Goal: Task Accomplishment & Management: Use online tool/utility

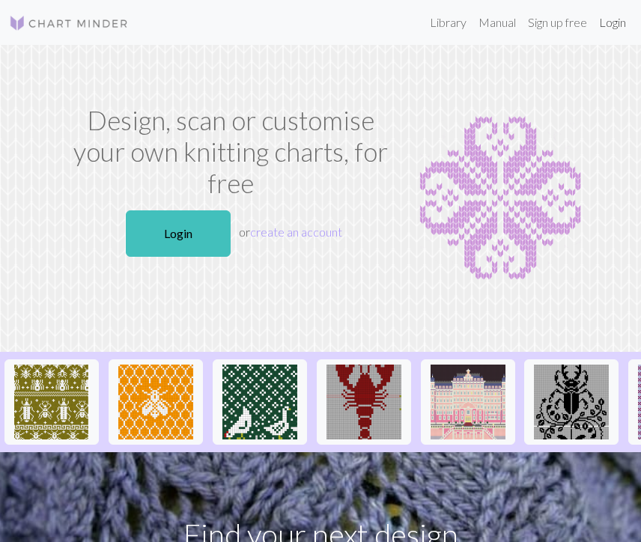
click at [610, 22] on link "Login" at bounding box center [612, 22] width 39 height 30
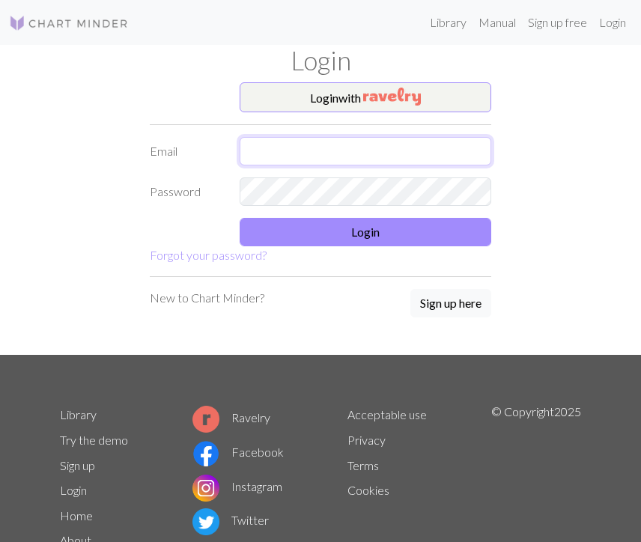
click at [333, 161] on input "text" at bounding box center [366, 151] width 252 height 28
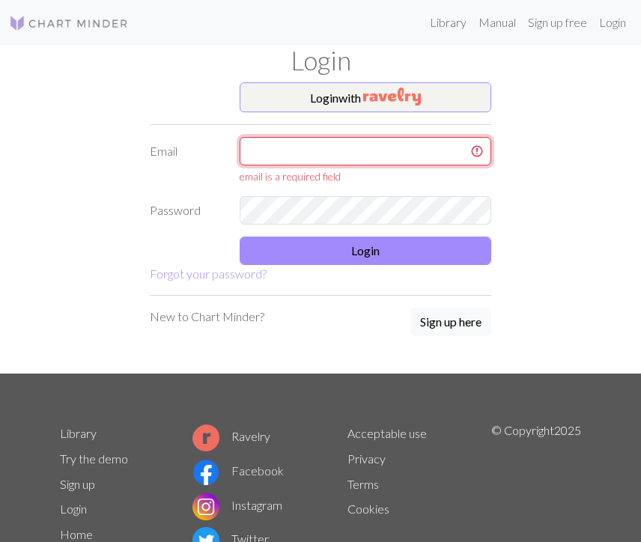
type input "[EMAIL_ADDRESS][DOMAIN_NAME]"
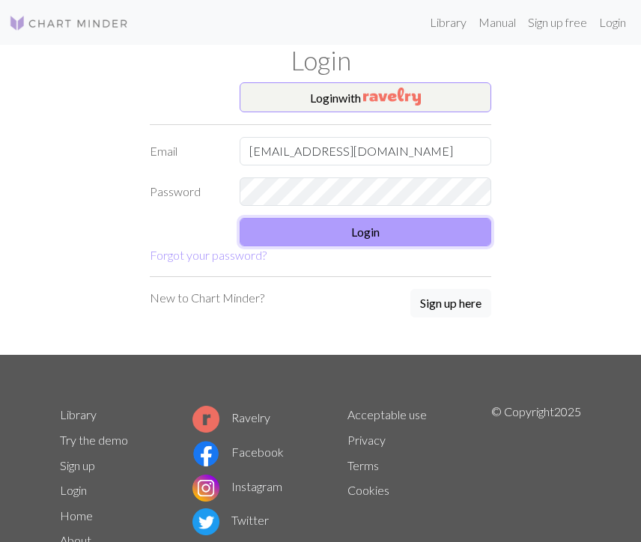
click at [378, 231] on button "Login" at bounding box center [366, 232] width 252 height 28
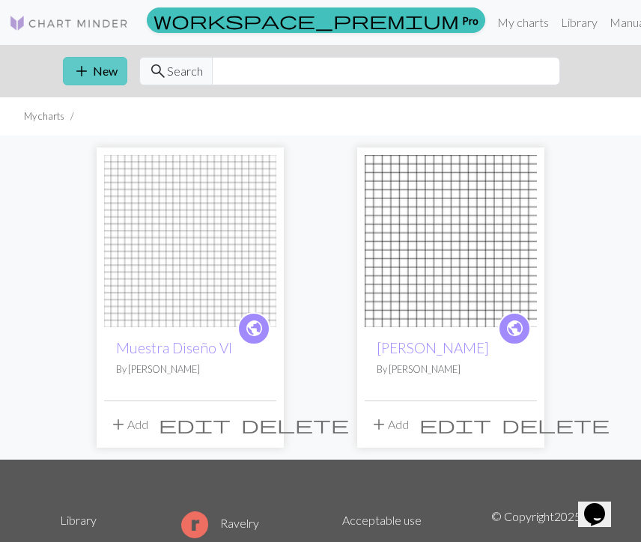
click at [110, 76] on button "add New" at bounding box center [95, 71] width 64 height 28
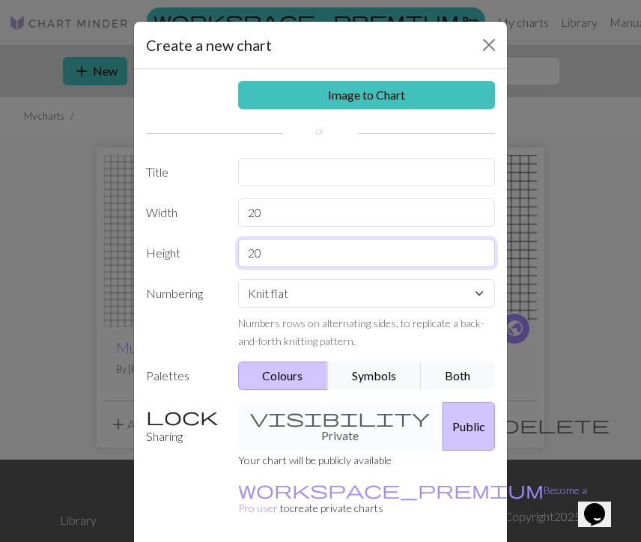
click at [301, 246] on input "20" at bounding box center [367, 253] width 258 height 28
click at [266, 260] on input "20" at bounding box center [367, 253] width 258 height 28
type input "33"
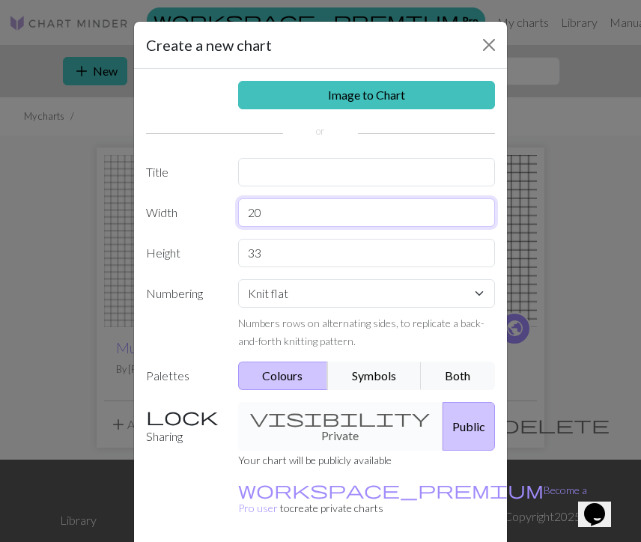
click at [258, 213] on input "20" at bounding box center [367, 212] width 258 height 28
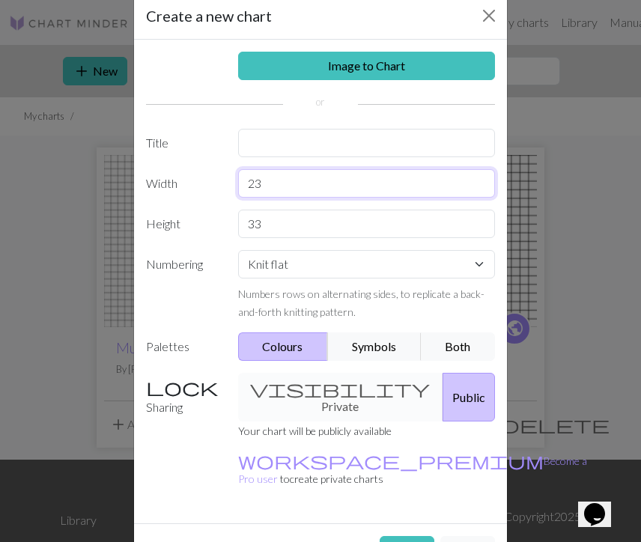
scroll to position [30, 0]
type input "23"
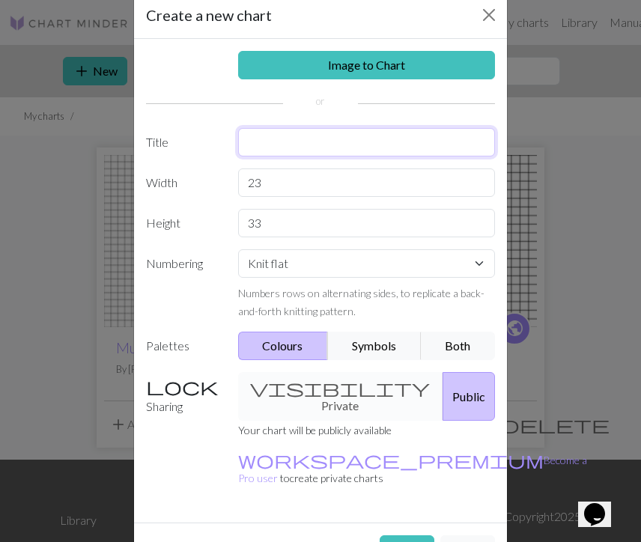
click at [346, 151] on input "text" at bounding box center [367, 142] width 258 height 28
type input "Book marker"
click at [412, 535] on button "Create" at bounding box center [407, 549] width 55 height 28
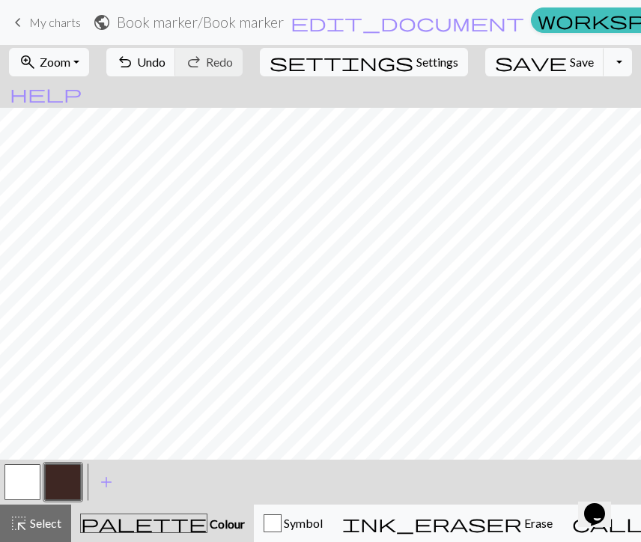
click at [37, 484] on button "button" at bounding box center [22, 482] width 36 height 36
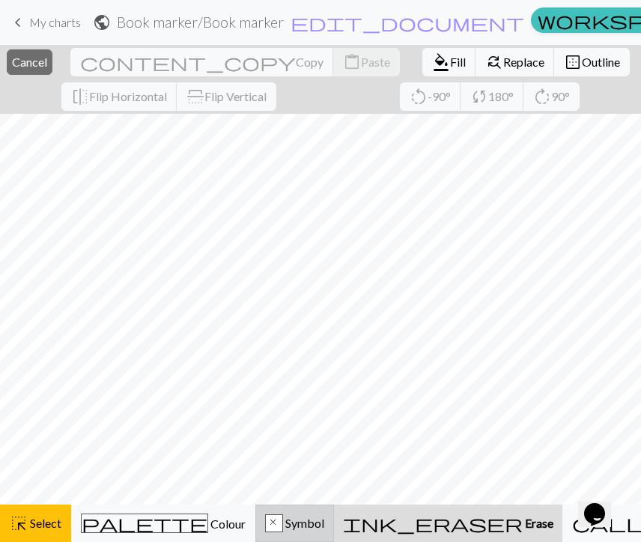
click at [301, 517] on span "Symbol" at bounding box center [303, 523] width 41 height 14
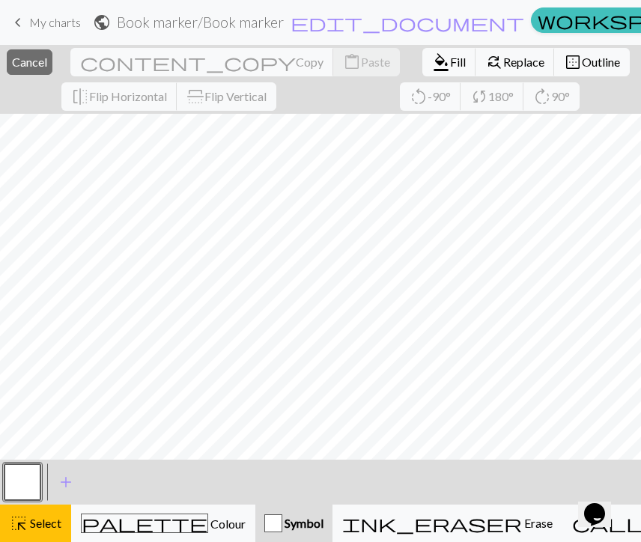
click at [33, 491] on button "button" at bounding box center [22, 482] width 36 height 36
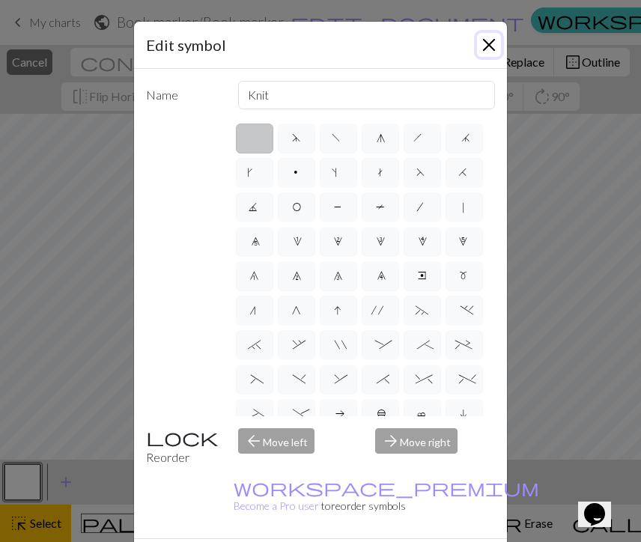
click at [492, 42] on button "Close" at bounding box center [489, 45] width 24 height 24
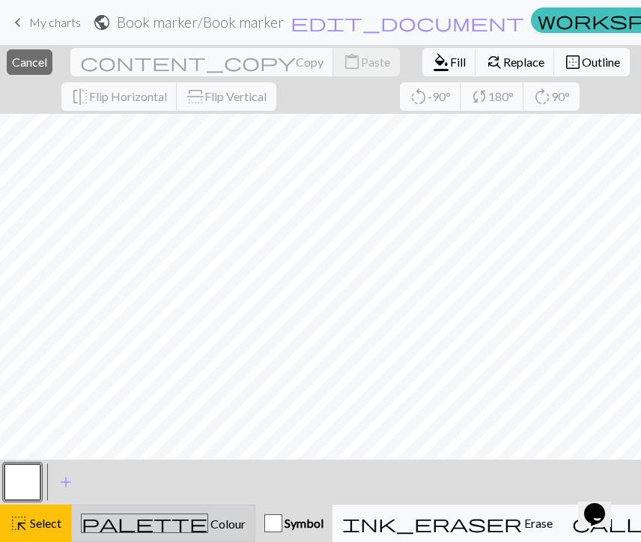
click at [208, 517] on span "Colour" at bounding box center [226, 524] width 37 height 14
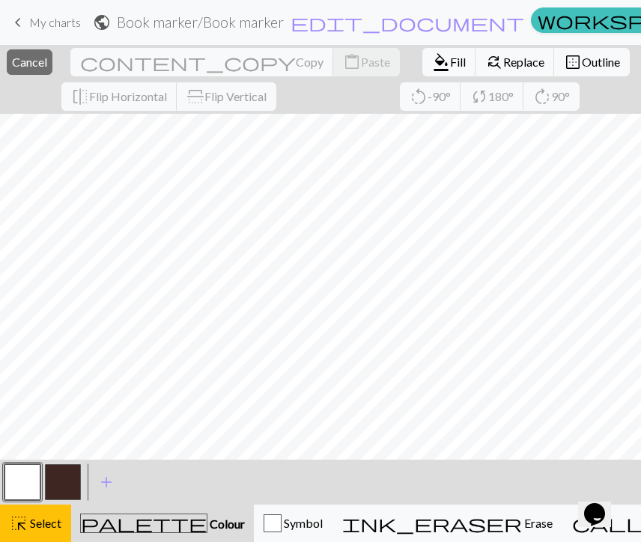
click at [55, 477] on button "button" at bounding box center [63, 482] width 36 height 36
click at [47, 55] on span "Cancel" at bounding box center [29, 62] width 35 height 14
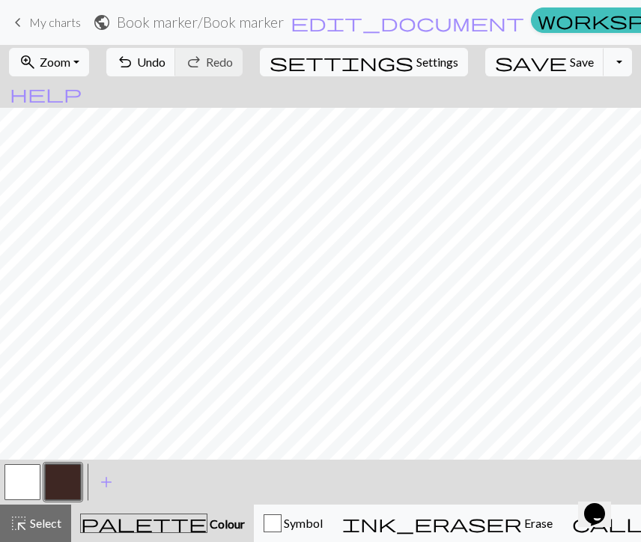
click at [37, 487] on button "button" at bounding box center [22, 482] width 36 height 36
click at [36, 485] on button "button" at bounding box center [22, 482] width 36 height 36
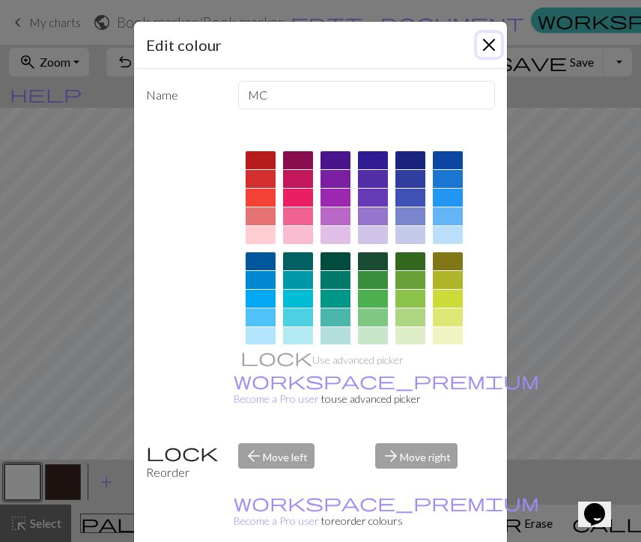
click at [491, 40] on button "Close" at bounding box center [489, 45] width 24 height 24
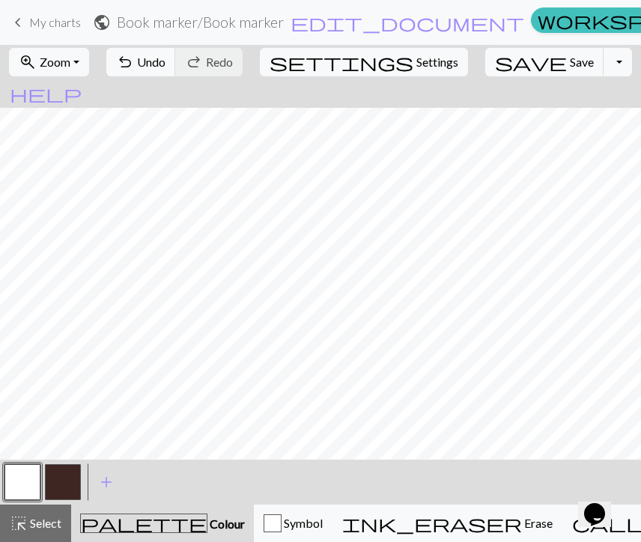
click at [31, 476] on button "button" at bounding box center [22, 482] width 36 height 36
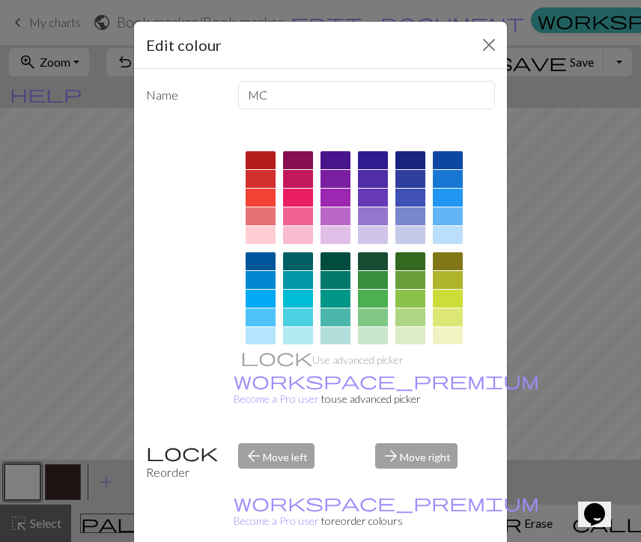
click at [46, 386] on div "Edit colour Name MC Use advanced picker workspace_premium Become a Pro user to …" at bounding box center [320, 271] width 641 height 542
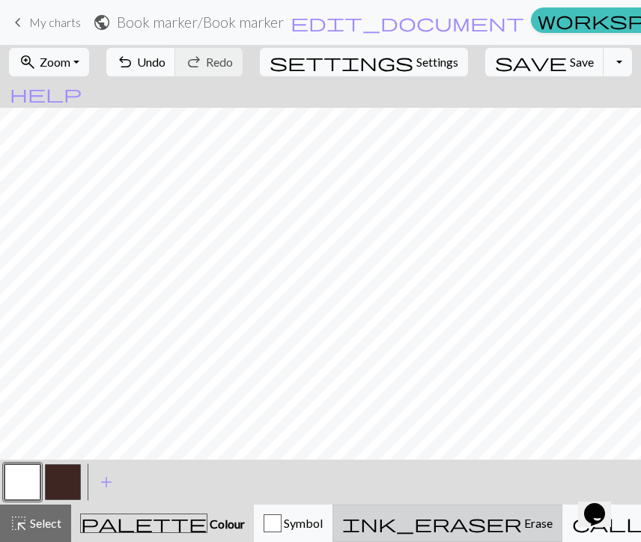
click at [465, 510] on button "ink_eraser Erase Erase" at bounding box center [448, 523] width 230 height 37
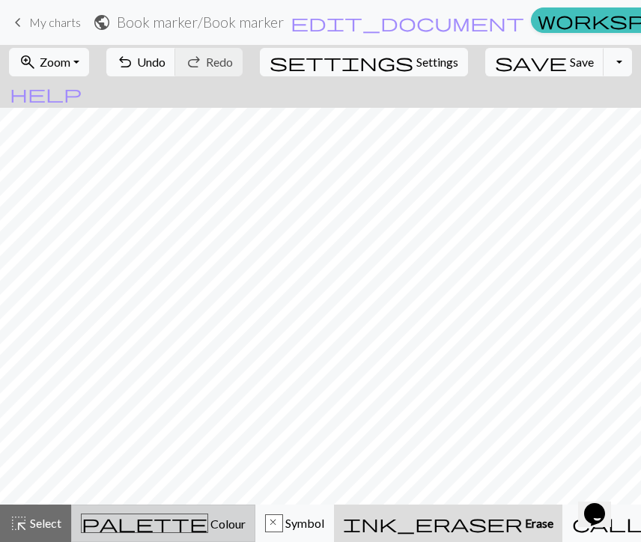
click at [124, 516] on span "palette" at bounding box center [145, 523] width 126 height 21
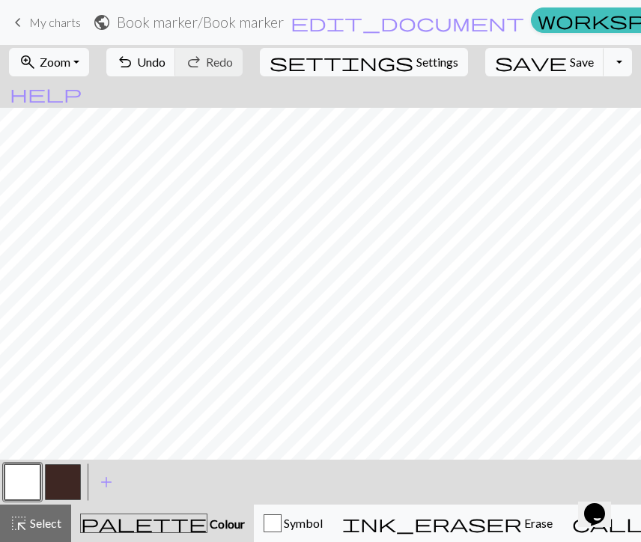
click at [62, 485] on button "button" at bounding box center [63, 482] width 36 height 36
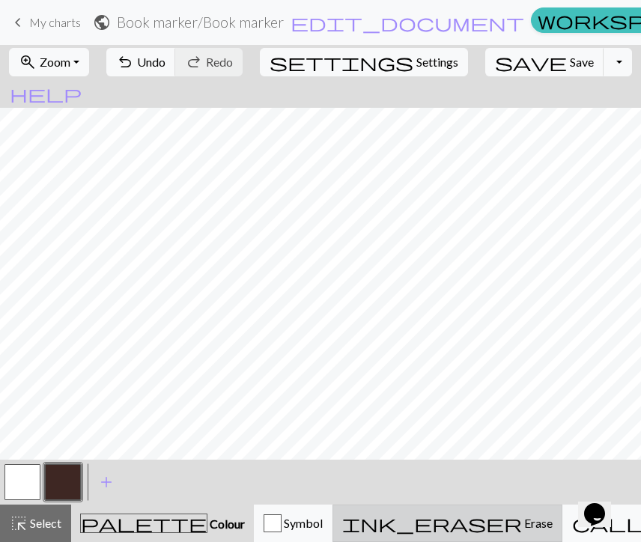
click at [522, 523] on span "Erase" at bounding box center [537, 523] width 31 height 14
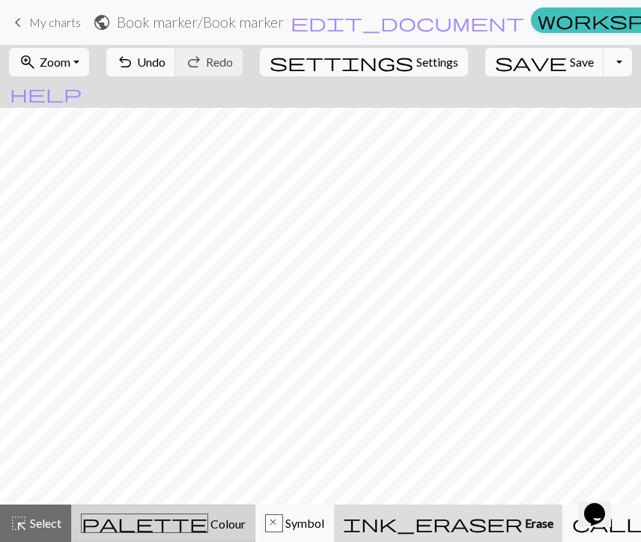
click at [124, 515] on span "palette" at bounding box center [145, 523] width 126 height 21
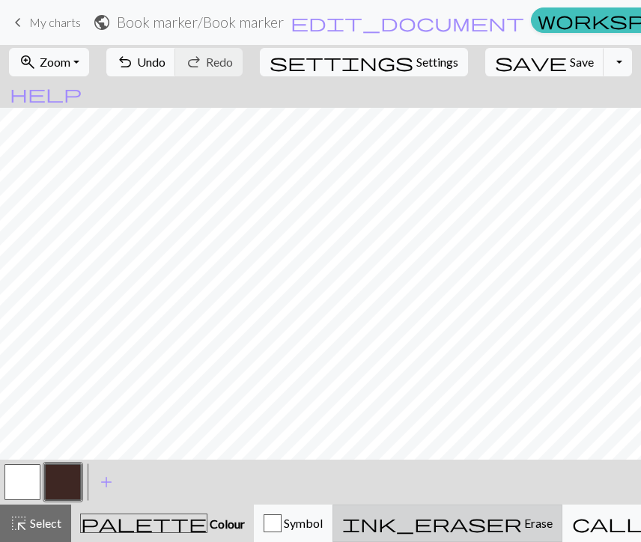
click at [522, 521] on span "Erase" at bounding box center [537, 523] width 31 height 14
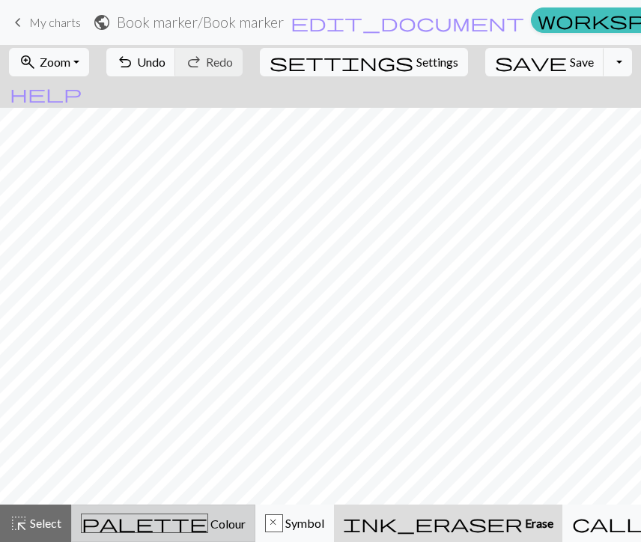
click at [109, 514] on div "palette Colour Colour" at bounding box center [163, 523] width 165 height 19
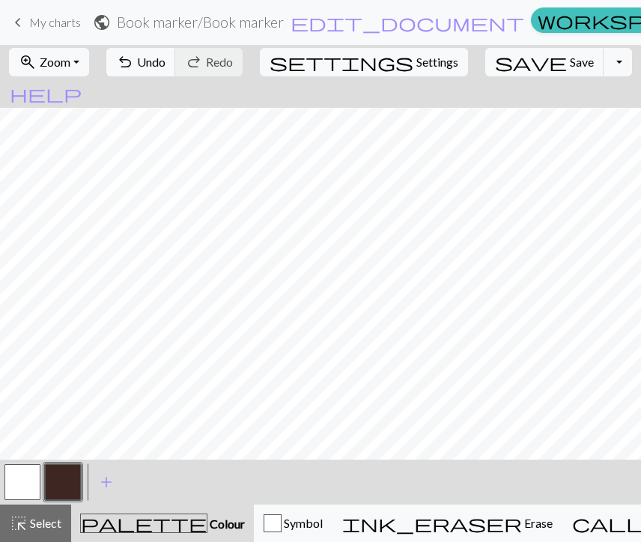
click at [55, 482] on button "button" at bounding box center [63, 482] width 36 height 36
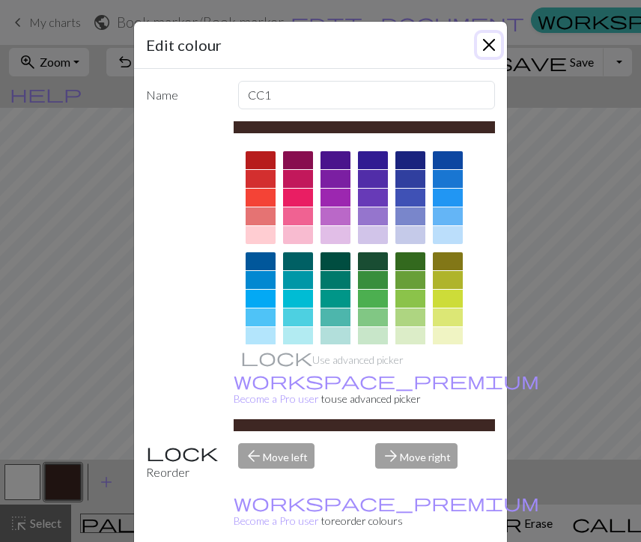
click at [490, 45] on button "Close" at bounding box center [489, 45] width 24 height 24
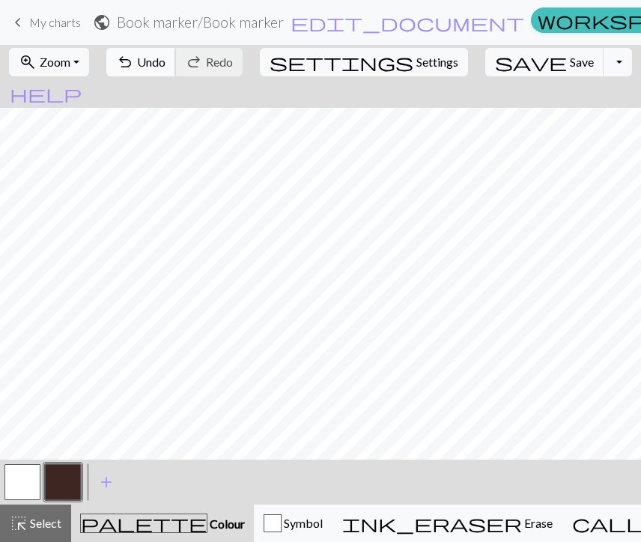
click at [166, 66] on span "Undo" at bounding box center [151, 62] width 28 height 14
click at [166, 64] on span "Undo" at bounding box center [151, 62] width 28 height 14
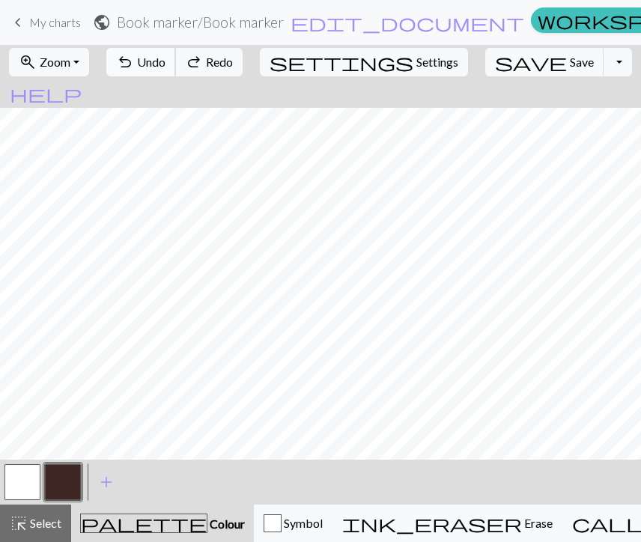
click at [166, 64] on span "Undo" at bounding box center [151, 62] width 28 height 14
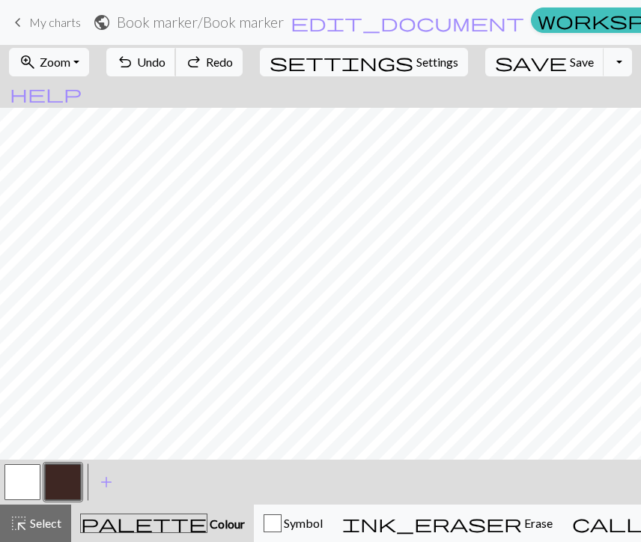
click at [166, 64] on span "Undo" at bounding box center [151, 62] width 28 height 14
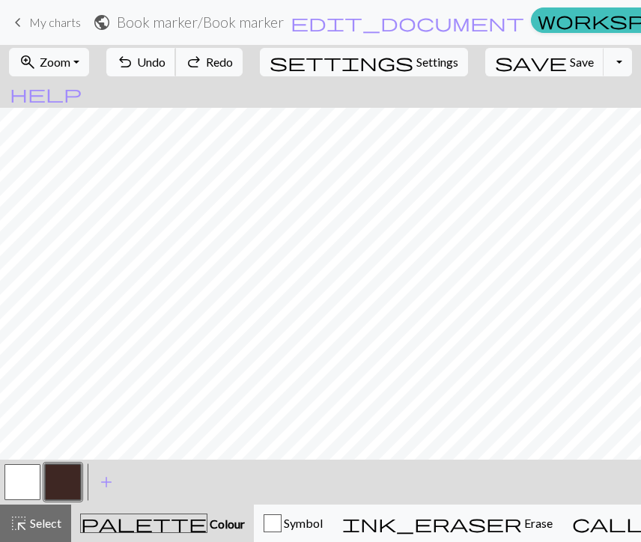
click at [166, 64] on span "Undo" at bounding box center [151, 62] width 28 height 14
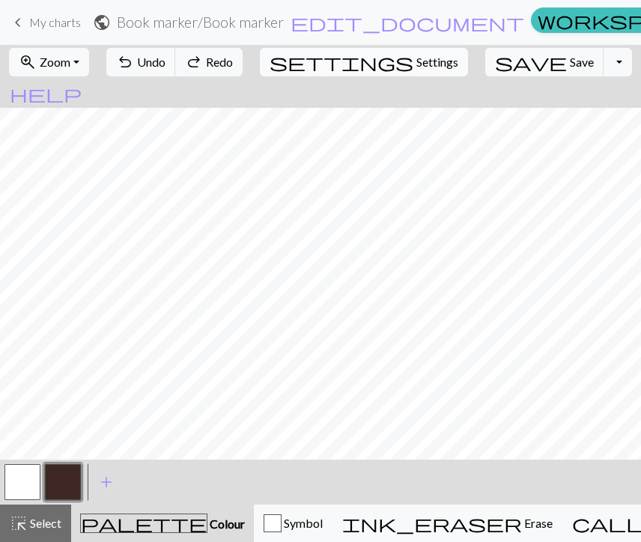
click at [363, 66] on span "settings" at bounding box center [342, 62] width 144 height 21
select select "aran"
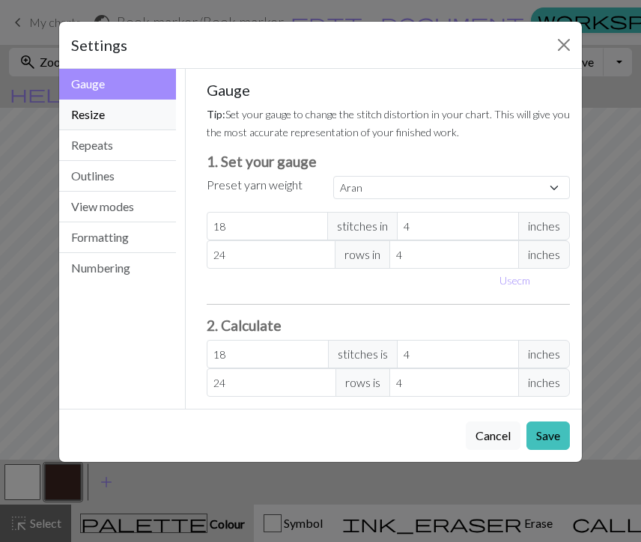
click at [160, 124] on button "Resize" at bounding box center [117, 115] width 117 height 31
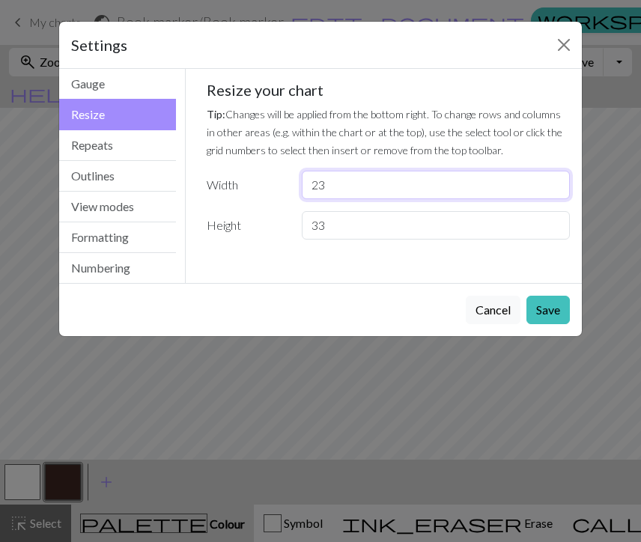
click at [358, 187] on input "23" at bounding box center [436, 185] width 268 height 28
type input "2"
type input "12"
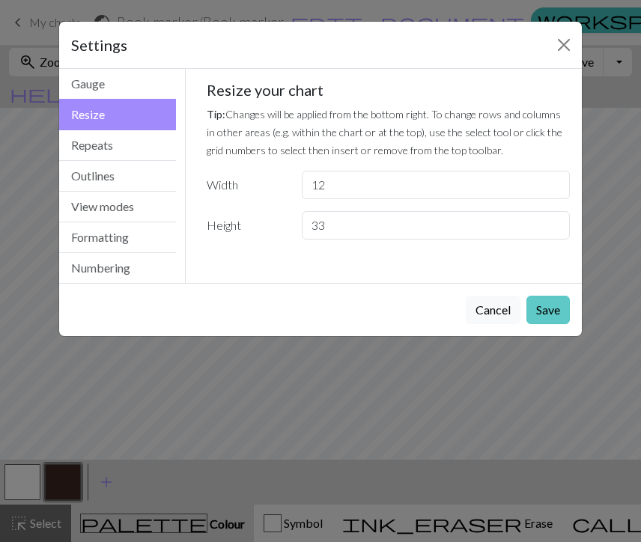
click at [555, 313] on button "Save" at bounding box center [548, 310] width 43 height 28
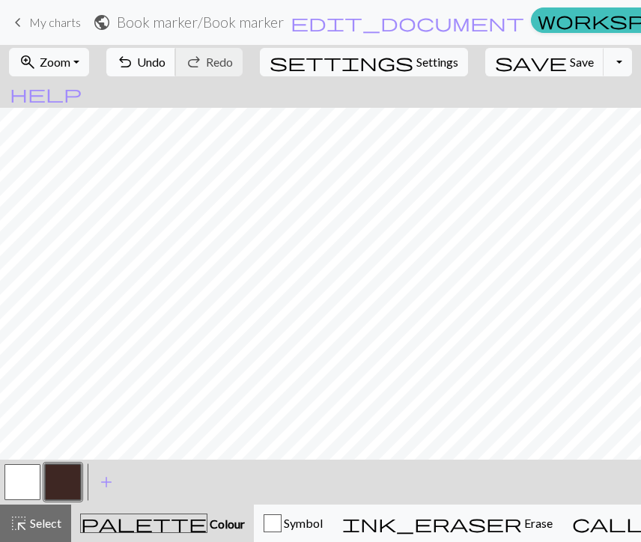
click at [134, 62] on span "undo" at bounding box center [125, 62] width 18 height 21
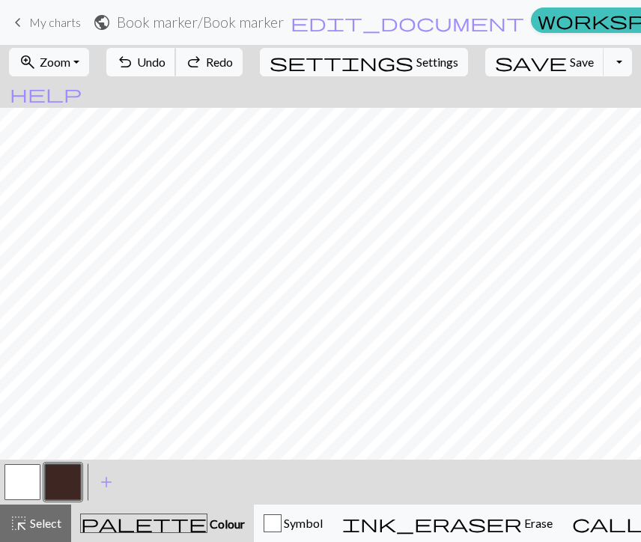
click at [134, 62] on span "undo" at bounding box center [125, 62] width 18 height 21
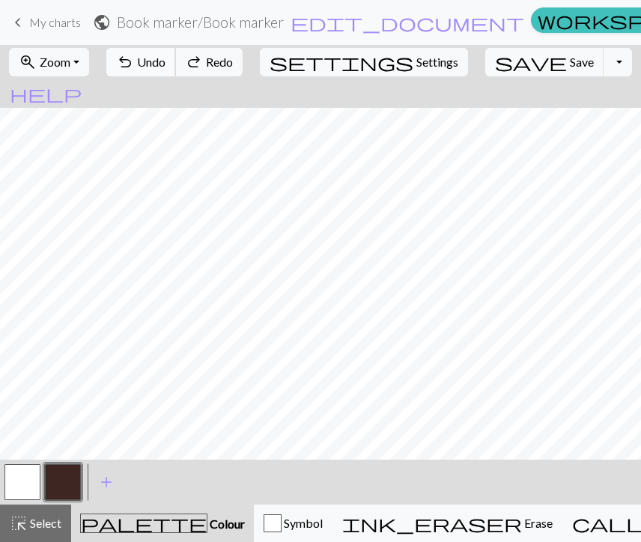
click at [134, 62] on span "undo" at bounding box center [125, 62] width 18 height 21
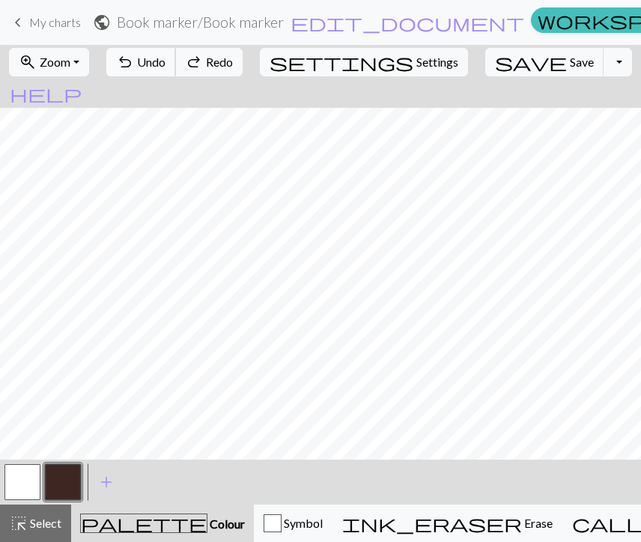
click at [134, 62] on span "undo" at bounding box center [125, 62] width 18 height 21
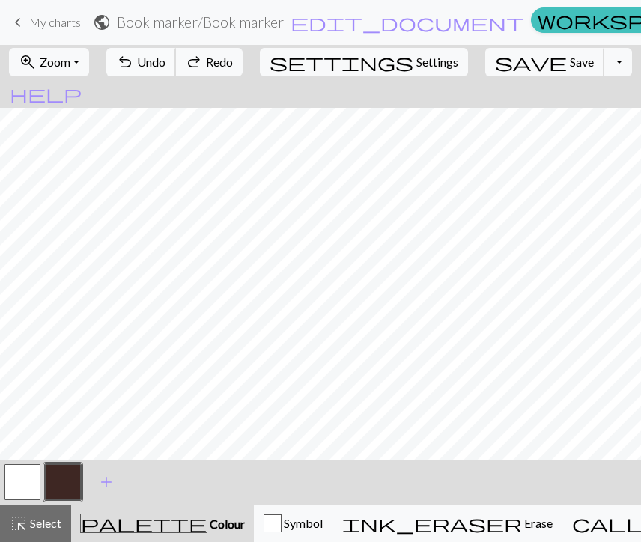
click at [134, 62] on span "undo" at bounding box center [125, 62] width 18 height 21
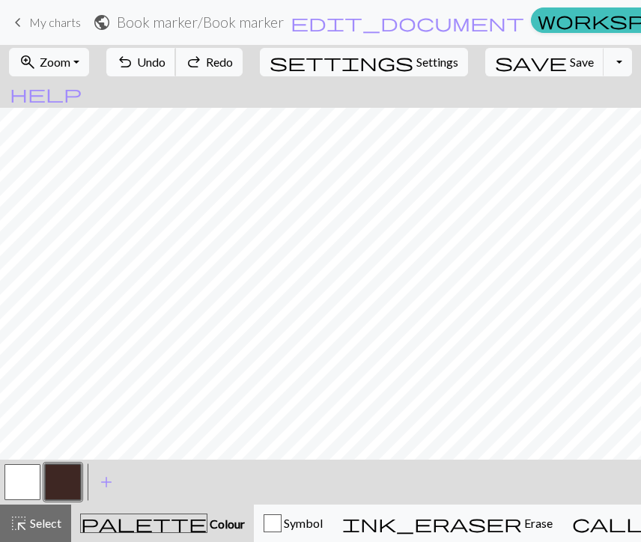
click at [134, 62] on span "undo" at bounding box center [125, 62] width 18 height 21
click at [31, 15] on span "My charts" at bounding box center [55, 22] width 52 height 14
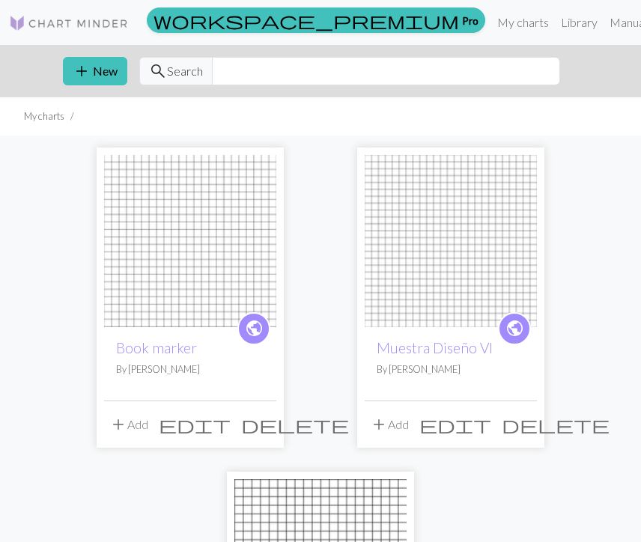
click at [180, 279] on img at bounding box center [190, 241] width 172 height 172
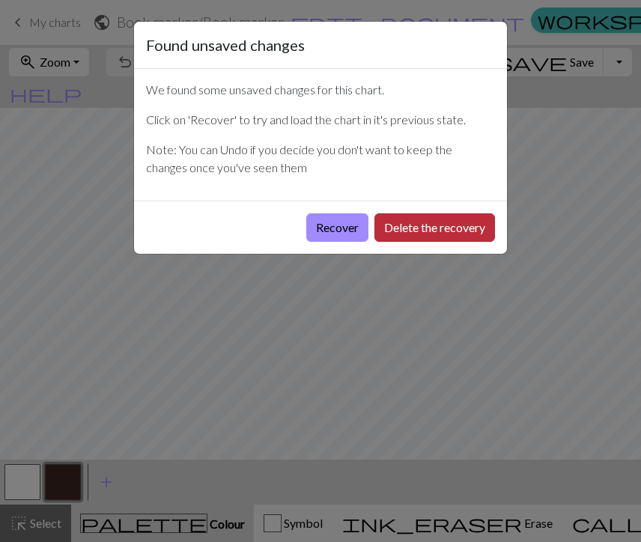
click at [446, 225] on button "Delete the recovery" at bounding box center [434, 227] width 121 height 28
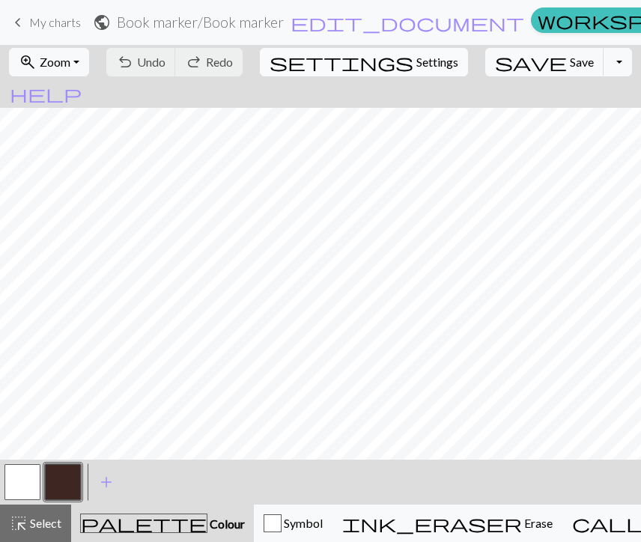
click at [416, 56] on span "Settings" at bounding box center [437, 62] width 42 height 18
select select "aran"
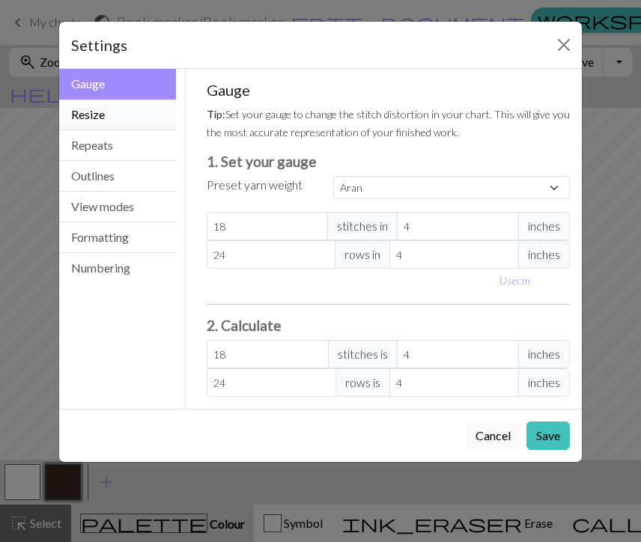
click at [117, 113] on button "Resize" at bounding box center [117, 115] width 117 height 31
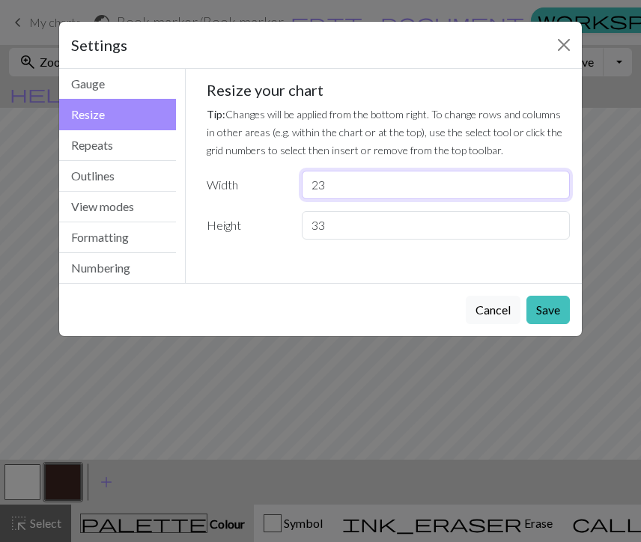
click at [345, 187] on input "23" at bounding box center [436, 185] width 268 height 28
type input "2"
type input "12"
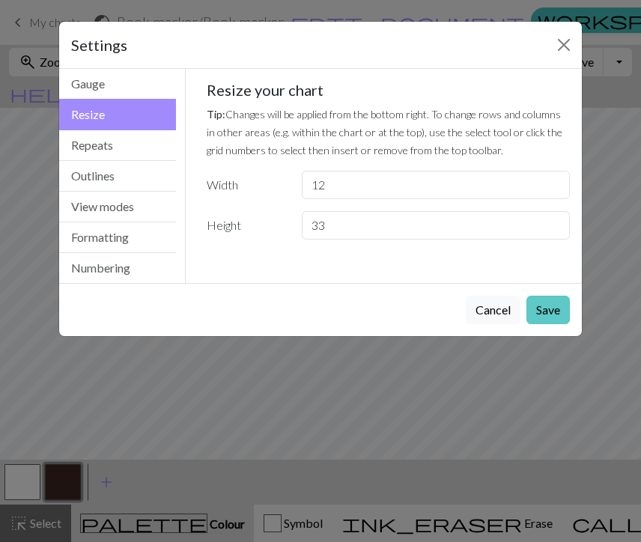
click at [549, 305] on button "Save" at bounding box center [548, 310] width 43 height 28
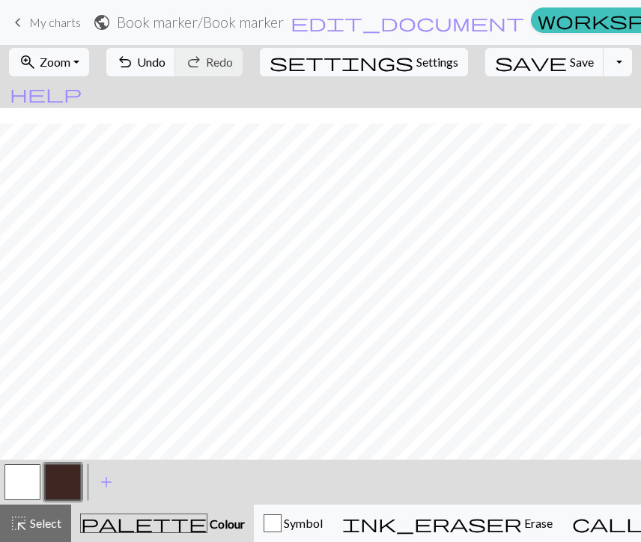
scroll to position [181, 0]
click at [166, 65] on span "Undo" at bounding box center [151, 62] width 28 height 14
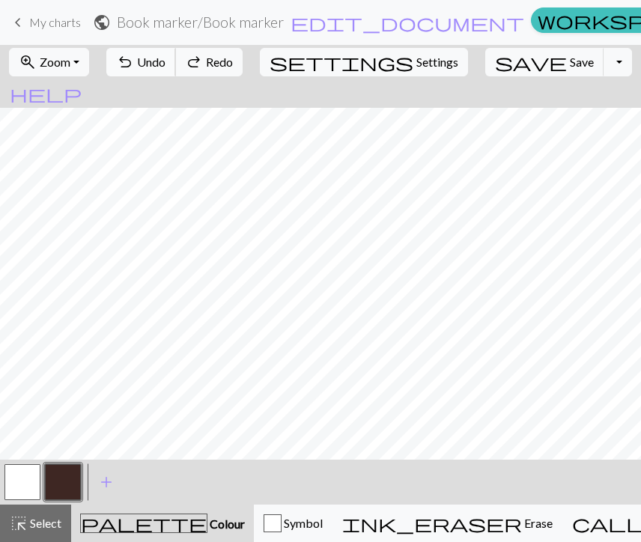
click at [166, 65] on span "Undo" at bounding box center [151, 62] width 28 height 14
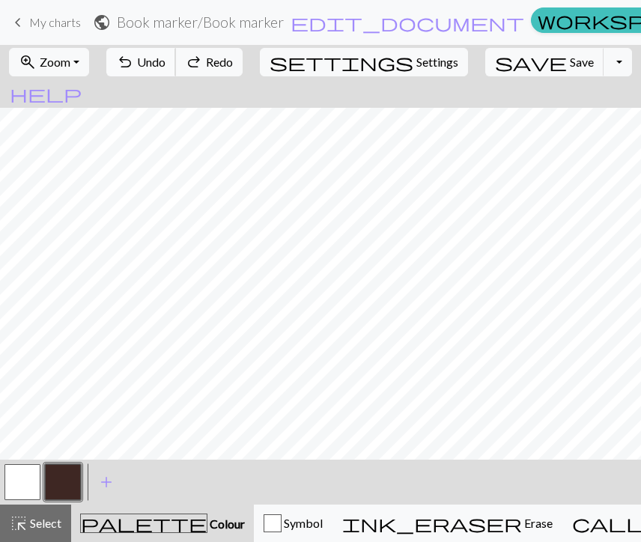
click at [166, 65] on span "Undo" at bounding box center [151, 62] width 28 height 14
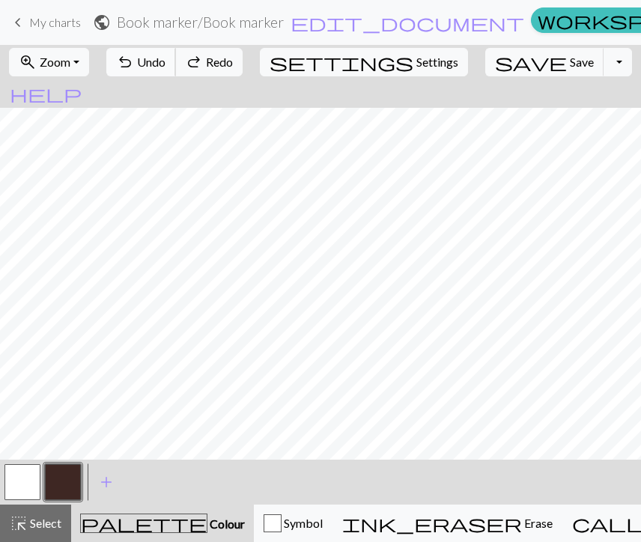
click at [166, 65] on span "Undo" at bounding box center [151, 62] width 28 height 14
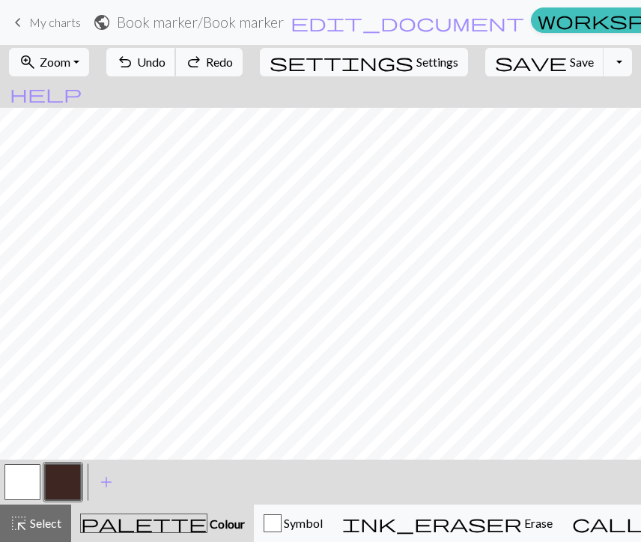
click at [166, 65] on span "Undo" at bounding box center [151, 62] width 28 height 14
click at [377, 61] on button "settings Settings" at bounding box center [364, 62] width 208 height 28
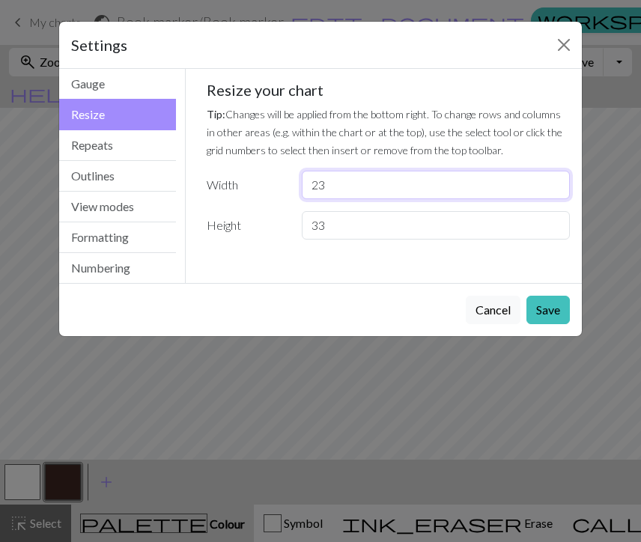
click at [341, 186] on input "23" at bounding box center [436, 185] width 268 height 28
type input "14"
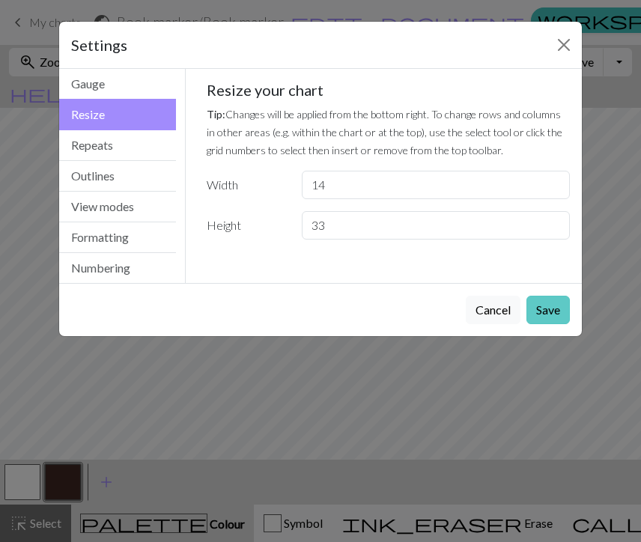
click at [558, 318] on button "Save" at bounding box center [548, 310] width 43 height 28
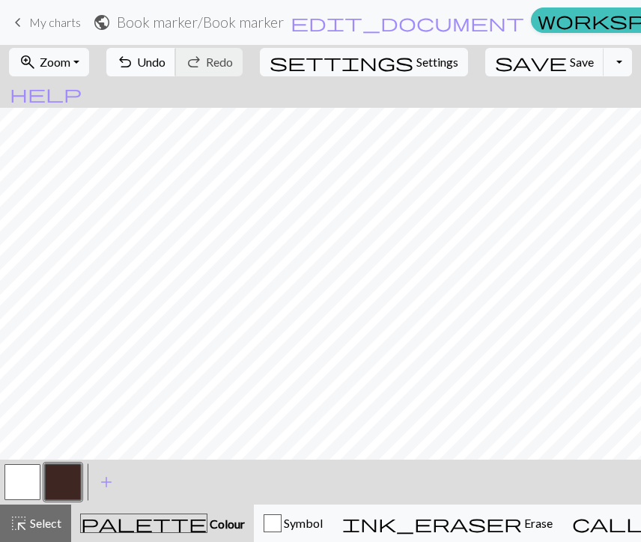
click at [134, 67] on span "undo" at bounding box center [125, 62] width 18 height 21
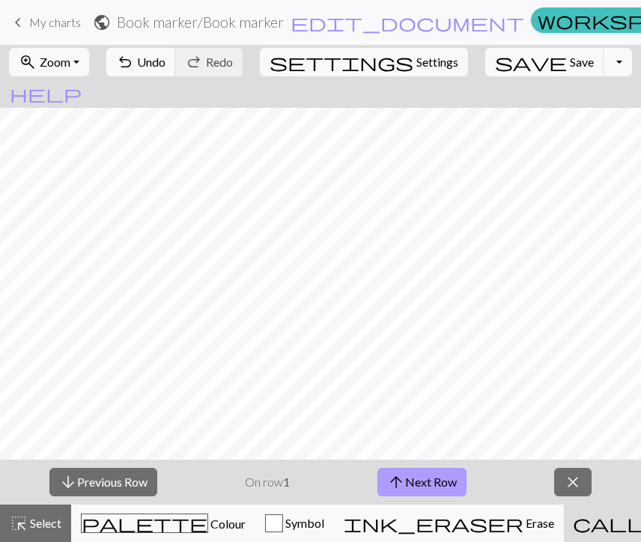
click at [391, 487] on span "arrow_upward" at bounding box center [396, 482] width 18 height 21
click at [391, 484] on span "arrow_upward" at bounding box center [396, 482] width 18 height 21
click at [441, 484] on button "arrow_upward Next Row" at bounding box center [421, 482] width 89 height 28
click at [85, 495] on button "arrow_downward Previous Row" at bounding box center [103, 482] width 108 height 28
